Goal: Transaction & Acquisition: Register for event/course

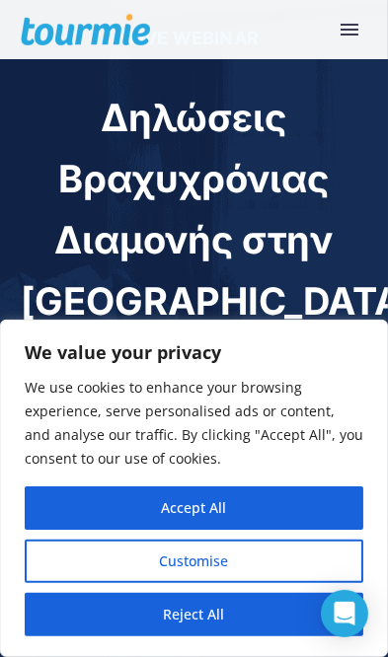
scroll to position [53, 0]
click at [256, 583] on button "Customise" at bounding box center [194, 560] width 338 height 43
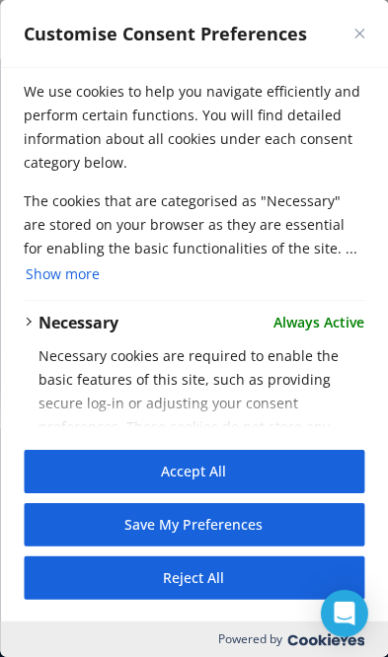
click at [262, 600] on button "Reject All" at bounding box center [194, 577] width 340 height 43
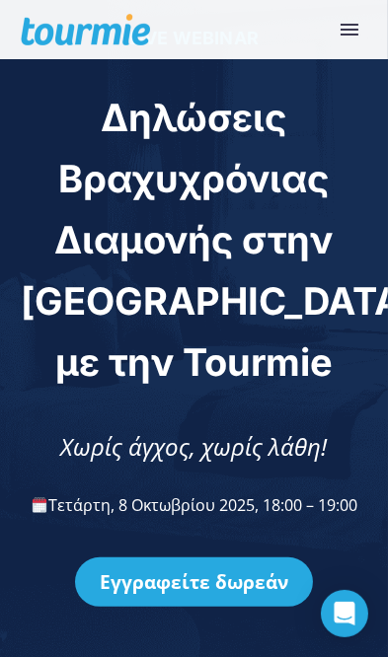
click at [279, 579] on link "Εγγραφείτε δωρεάν" at bounding box center [194, 581] width 238 height 49
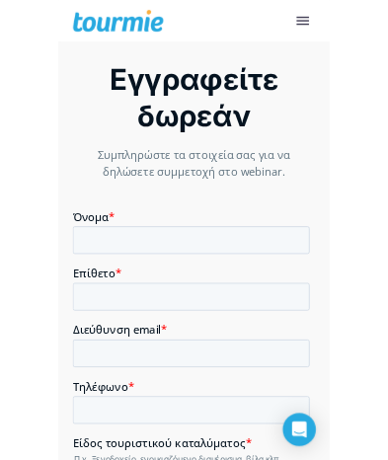
scroll to position [2308, 0]
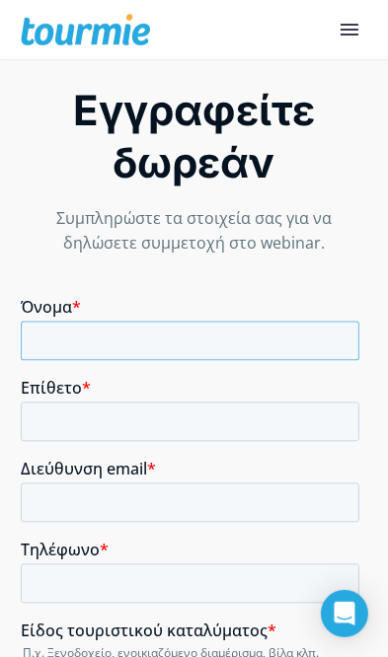
click at [216, 341] on input "Όνομα *" at bounding box center [190, 340] width 338 height 39
click at [199, 346] on input "Όνομα *" at bounding box center [190, 340] width 338 height 39
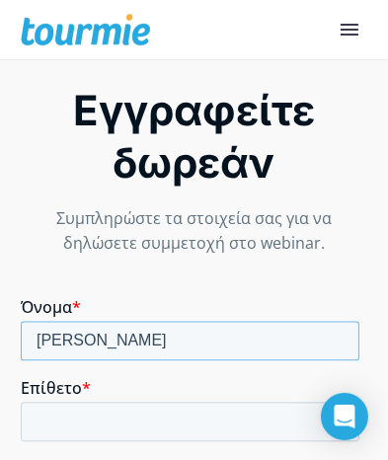
type input "[PERSON_NAME]"
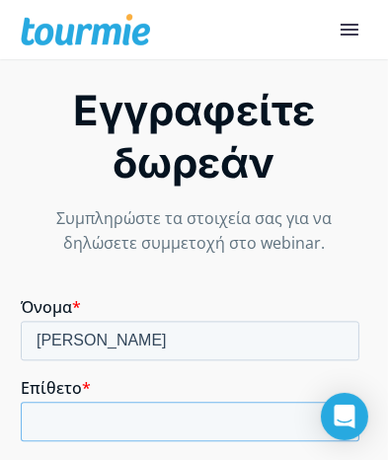
click at [195, 420] on input "Επίθετο *" at bounding box center [190, 420] width 338 height 39
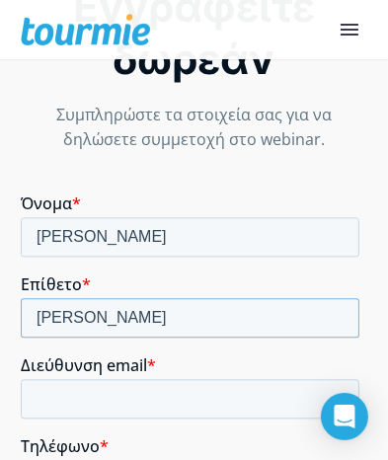
scroll to position [2412, 0]
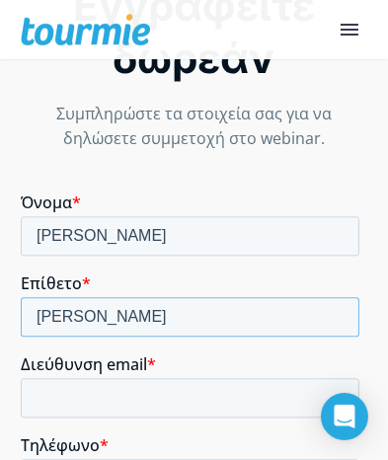
type input "[PERSON_NAME]"
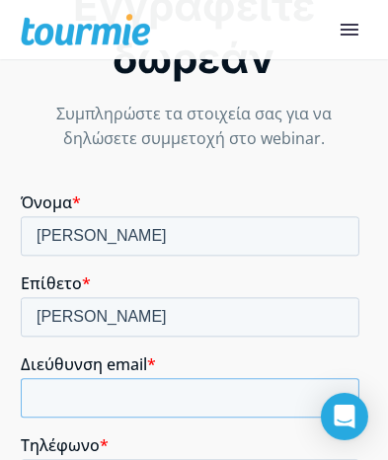
click at [194, 402] on input "Διεύθυνση email *" at bounding box center [190, 397] width 338 height 39
type input "[EMAIL_ADDRESS][DOMAIN_NAME]"
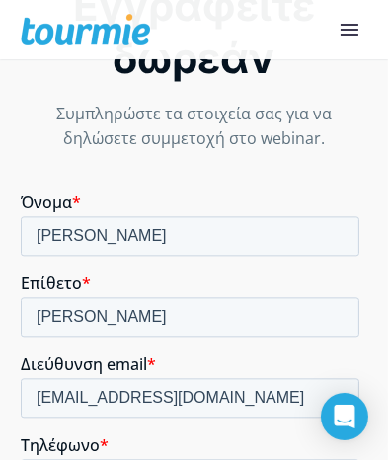
type input "[EMAIL_ADDRESS][DOMAIN_NAME]"
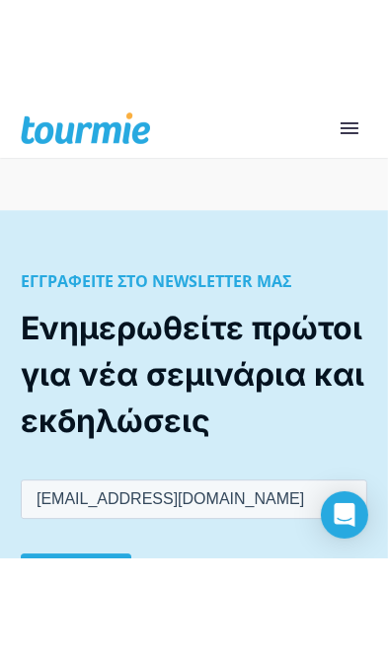
scroll to position [3211, 0]
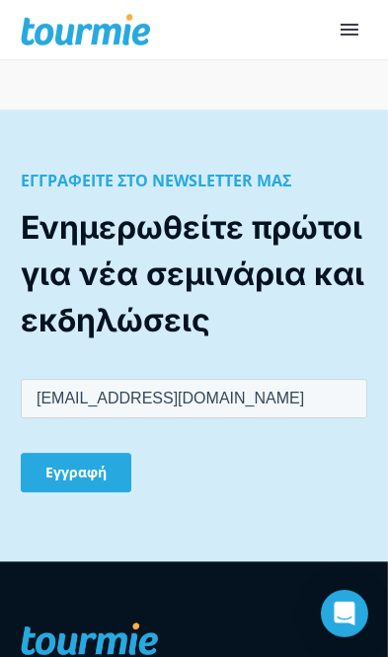
type input "6945490689"
